Goal: Task Accomplishment & Management: Manage account settings

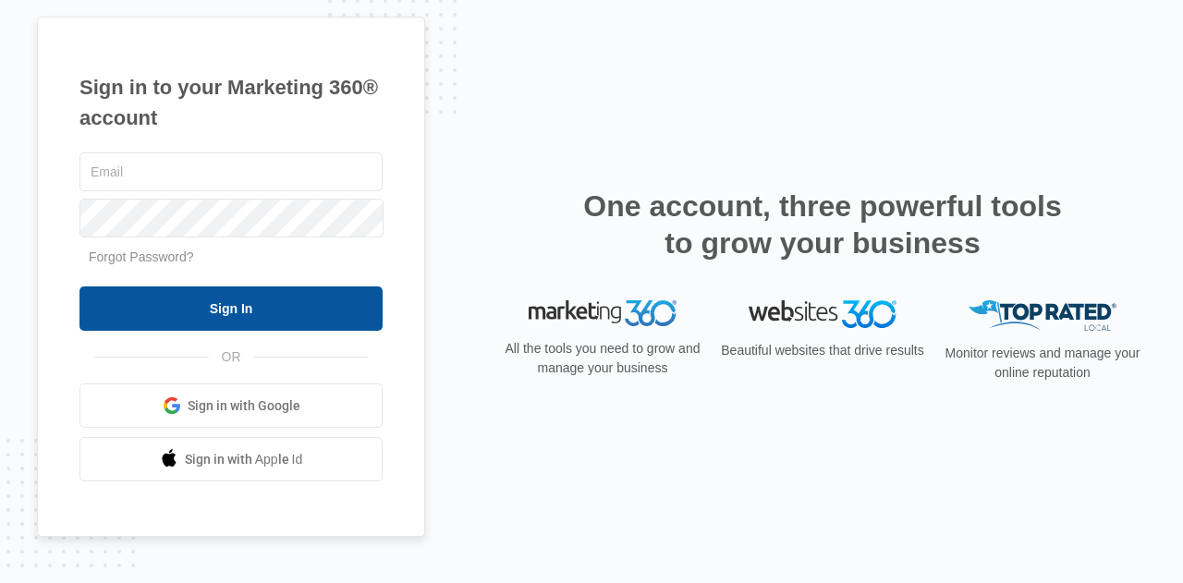
type input "[EMAIL_ADDRESS][DOMAIN_NAME]"
click at [238, 313] on input "Sign In" at bounding box center [231, 309] width 303 height 44
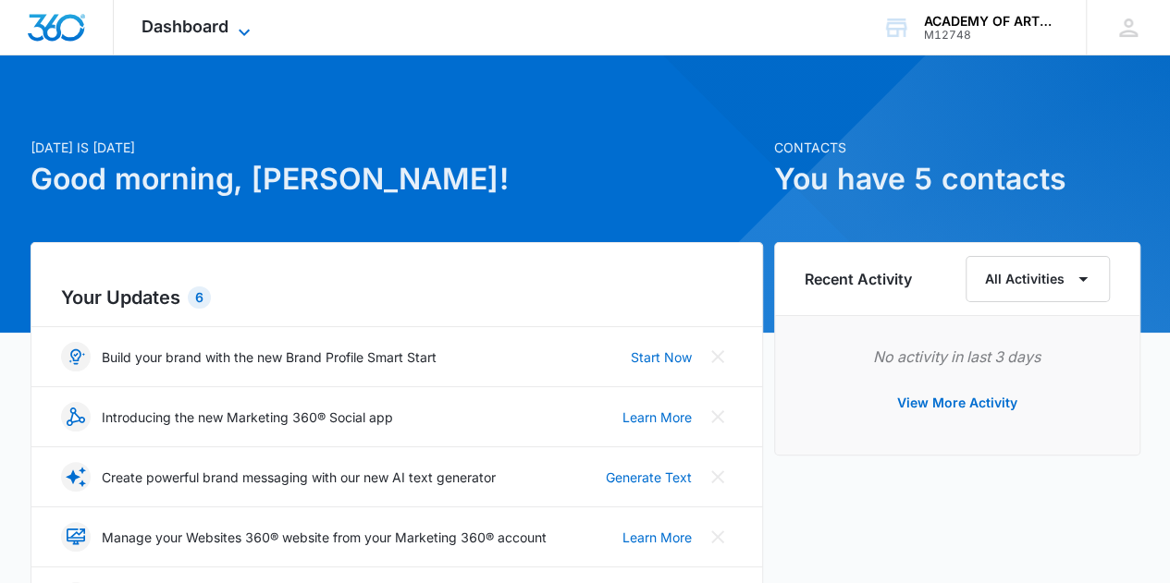
click at [221, 26] on span "Dashboard" at bounding box center [184, 26] width 87 height 19
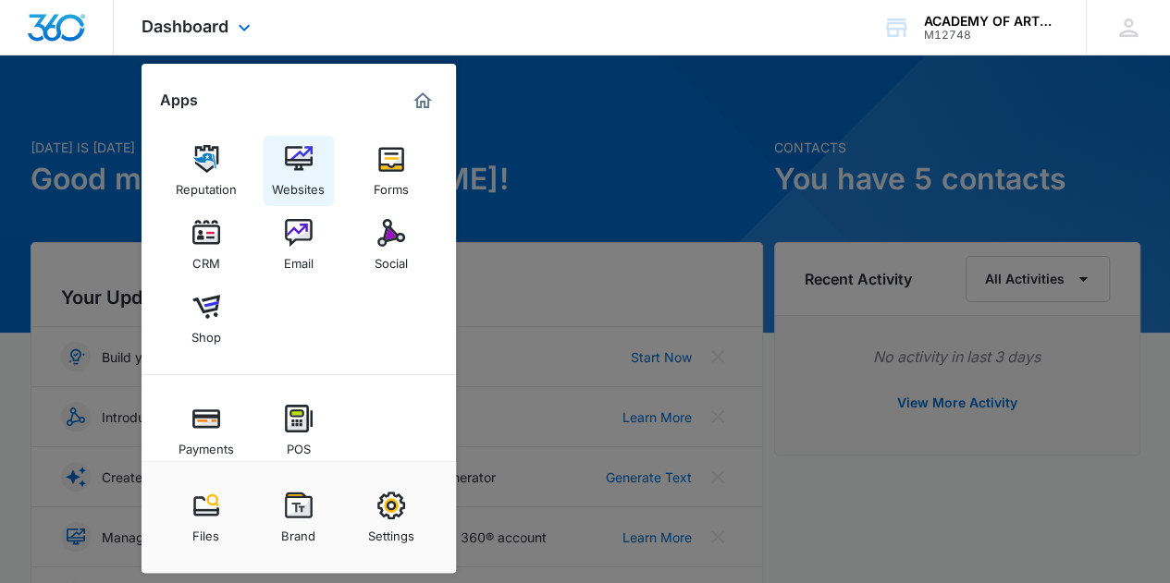
click at [292, 162] on img at bounding box center [299, 159] width 28 height 28
